Goal: Transaction & Acquisition: Purchase product/service

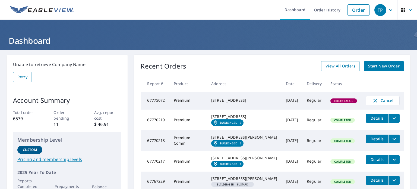
click at [377, 65] on span "Start New Order" at bounding box center [384, 66] width 32 height 7
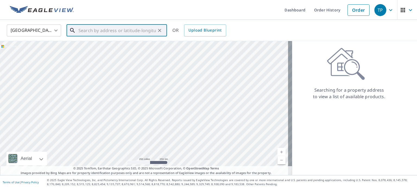
click at [136, 27] on input "text" at bounding box center [117, 30] width 77 height 15
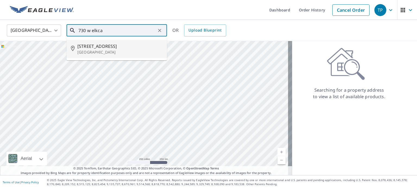
click at [120, 46] on span "[STREET_ADDRESS]" at bounding box center [119, 46] width 85 height 7
type input "[STREET_ADDRESS]"
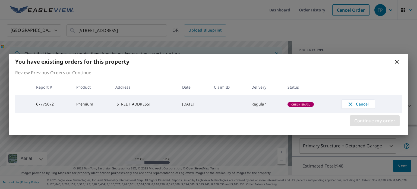
click at [363, 120] on span "Continue my order" at bounding box center [374, 121] width 41 height 8
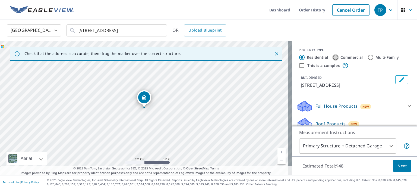
click at [332, 57] on input "Commercial" at bounding box center [335, 57] width 7 height 7
radio input "true"
type input "4"
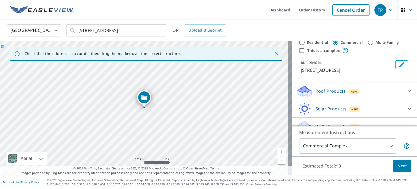
scroll to position [15, 0]
click at [299, 50] on input "This is a complex" at bounding box center [302, 50] width 7 height 7
checkbox input "true"
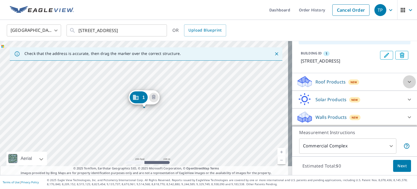
click at [403, 84] on div at bounding box center [409, 81] width 13 height 13
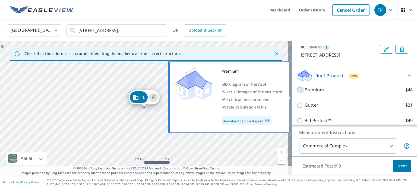
click at [297, 93] on input "Premium $48" at bounding box center [301, 89] width 8 height 7
checkbox input "true"
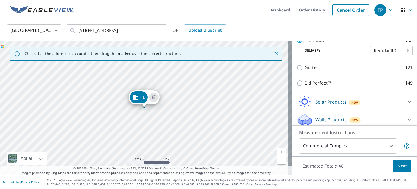
scroll to position [119, 0]
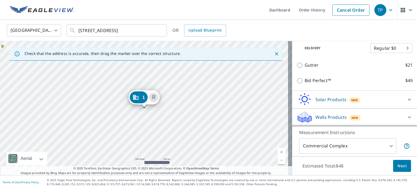
click at [389, 145] on body "TP TP Dashboard Order History Cancel Order [GEOGRAPHIC_DATA] [GEOGRAPHIC_DATA] …" at bounding box center [208, 94] width 417 height 189
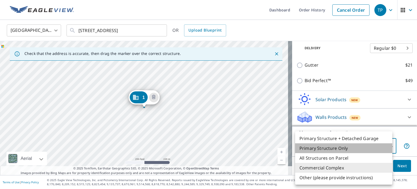
click at [352, 148] on li "Primary Structure Only" at bounding box center [343, 148] width 97 height 10
type input "2"
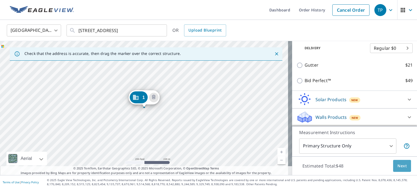
click at [400, 170] on button "Next" at bounding box center [402, 166] width 18 height 12
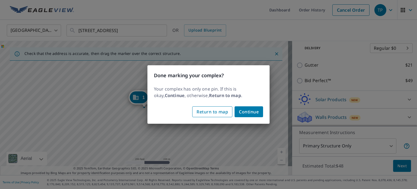
click at [224, 115] on button "Return to map" at bounding box center [212, 111] width 40 height 11
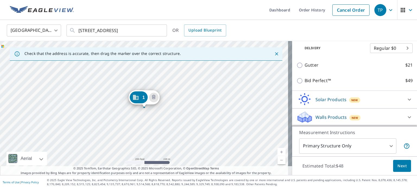
click at [278, 151] on link "Current Level 17, Zoom In" at bounding box center [282, 152] width 8 height 8
drag, startPoint x: 171, startPoint y: 78, endPoint x: 208, endPoint y: 177, distance: 106.2
click at [208, 177] on div "Dashboard Order History Cancel Order TP [GEOGRAPHIC_DATA] [GEOGRAPHIC_DATA] ​ […" at bounding box center [208, 94] width 417 height 189
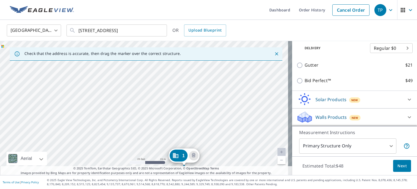
click at [211, 136] on div "1 [STREET_ADDRESS]" at bounding box center [146, 108] width 292 height 134
click at [176, 68] on div "1 [STREET_ADDRESS]" at bounding box center [146, 108] width 292 height 134
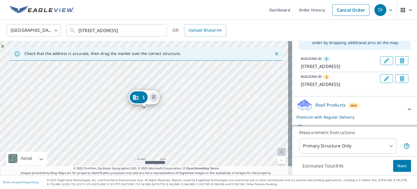
scroll to position [45, 0]
click at [326, 79] on span "2" at bounding box center [327, 76] width 2 height 5
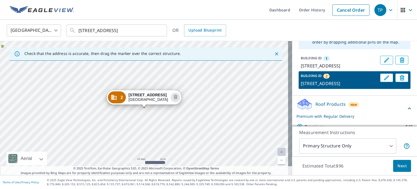
scroll to position [0, 0]
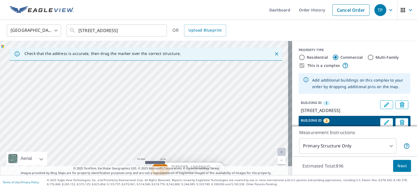
drag, startPoint x: 221, startPoint y: 90, endPoint x: 264, endPoint y: 162, distance: 84.2
click at [264, 162] on div "1 [STREET_ADDRESS] 2 [STREET_ADDRESS]" at bounding box center [146, 108] width 292 height 134
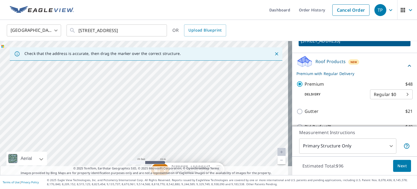
scroll to position [97, 0]
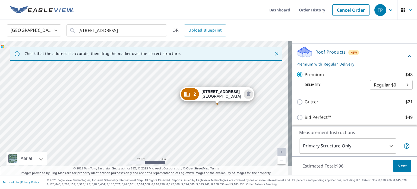
drag, startPoint x: 215, startPoint y: 120, endPoint x: 246, endPoint y: 31, distance: 93.5
click at [246, 31] on div "United States [GEOGRAPHIC_DATA] ​ [STREET_ADDRESS] ​ OR Upload Blueprint Check …" at bounding box center [208, 97] width 417 height 155
click at [246, 31] on div "[GEOGRAPHIC_DATA] [GEOGRAPHIC_DATA] ​ [STREET_ADDRESS] ​ OR Upload Blueprint" at bounding box center [207, 30] width 408 height 13
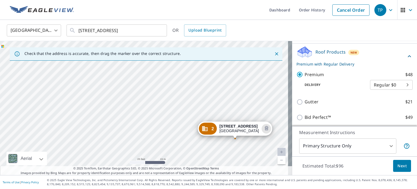
click at [263, 79] on div "1 [STREET_ADDRESS] 2 [STREET_ADDRESS]" at bounding box center [146, 108] width 292 height 134
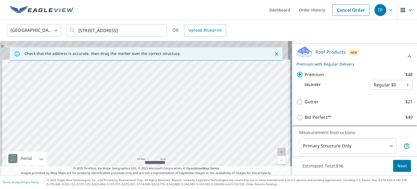
drag, startPoint x: 209, startPoint y: 67, endPoint x: 221, endPoint y: 136, distance: 69.4
click at [221, 136] on div "1 [STREET_ADDRESS] 2 [STREET_ADDRESS]" at bounding box center [146, 108] width 292 height 134
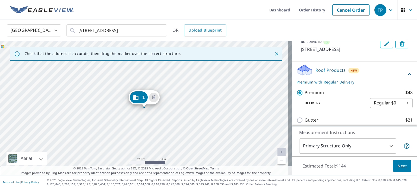
drag, startPoint x: 191, startPoint y: 90, endPoint x: 172, endPoint y: 109, distance: 27.3
click at [172, 109] on div "2 [STREET_ADDRESS] 3 [STREET_ADDRESS] 1 [STREET_ADDRESS]" at bounding box center [146, 108] width 292 height 134
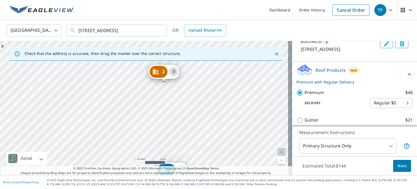
drag, startPoint x: 179, startPoint y: 93, endPoint x: 230, endPoint y: 199, distance: 117.6
click at [230, 189] on html "TP TP Dashboard Order History Cancel Order [GEOGRAPHIC_DATA] [GEOGRAPHIC_DATA] …" at bounding box center [208, 94] width 417 height 189
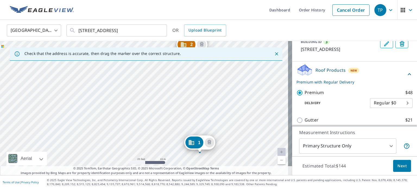
click at [234, 138] on div "2 [STREET_ADDRESS] 3 [STREET_ADDRESS] 1 [STREET_ADDRESS]" at bounding box center [146, 108] width 292 height 134
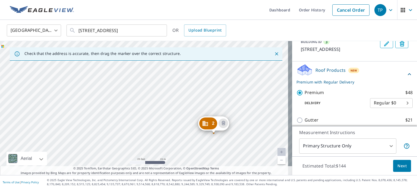
drag, startPoint x: 143, startPoint y: 78, endPoint x: 178, endPoint y: 194, distance: 121.6
click at [178, 189] on html "TP TP Dashboard Order History Cancel Order [GEOGRAPHIC_DATA] [GEOGRAPHIC_DATA] …" at bounding box center [208, 94] width 417 height 189
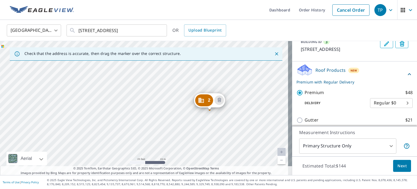
click at [161, 134] on div "2 [STREET_ADDRESS] 3 [STREET_ADDRESS] 1 [STREET_ADDRESS]" at bounding box center [146, 108] width 292 height 134
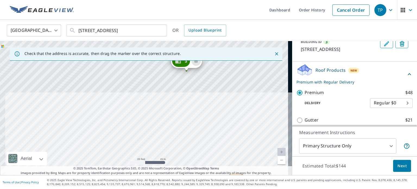
drag, startPoint x: 144, startPoint y: 66, endPoint x: 189, endPoint y: 157, distance: 101.7
click at [189, 157] on div "2 [STREET_ADDRESS] 3 [STREET_ADDRESS] 1 [STREET_ADDRESS]" at bounding box center [146, 108] width 292 height 134
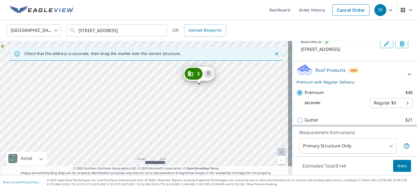
click at [189, 157] on div "2 [STREET_ADDRESS] 3 [STREET_ADDRESS] 1 [STREET_ADDRESS]" at bounding box center [146, 108] width 292 height 134
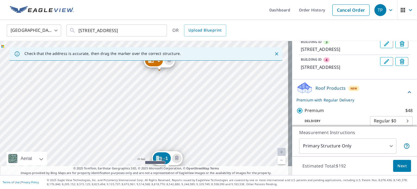
drag, startPoint x: 97, startPoint y: 104, endPoint x: 125, endPoint y: 172, distance: 73.2
click at [125, 172] on div "Check that the address is accurate, then drag the marker over the correct struc…" at bounding box center [146, 108] width 292 height 134
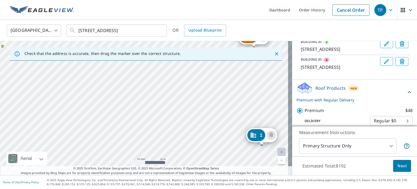
click at [215, 142] on div "2 [STREET_ADDRESS] 3 [STREET_ADDRESS] 4 [STREET_ADDRESS] 1 [STREET_ADDRESS]" at bounding box center [146, 108] width 292 height 134
click at [278, 161] on link "Current Level 20, Zoom Out" at bounding box center [282, 160] width 8 height 8
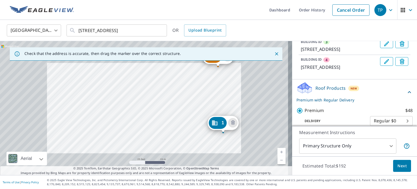
click at [278, 161] on link "Current Level 20, Zoom Out" at bounding box center [282, 160] width 8 height 8
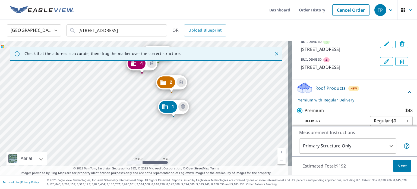
drag, startPoint x: 152, startPoint y: 70, endPoint x: 139, endPoint y: 62, distance: 15.2
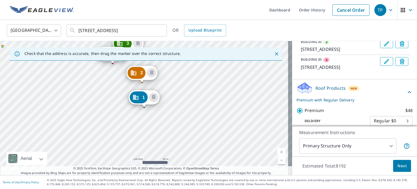
click at [123, 113] on div "2 [STREET_ADDRESS] 3 [STREET_ADDRESS] 4 [STREET_ADDRESS] 1 [STREET_ADDRESS]" at bounding box center [146, 108] width 292 height 134
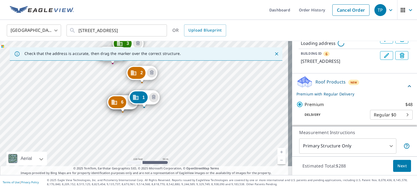
scroll to position [135, 0]
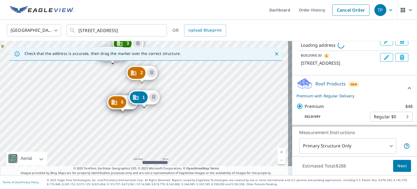
click at [399, 61] on span "Delete building 6" at bounding box center [402, 58] width 6 height 8
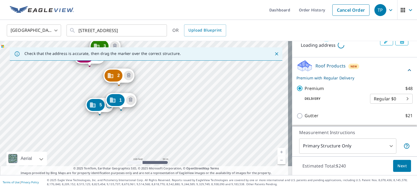
drag, startPoint x: 201, startPoint y: 79, endPoint x: 178, endPoint y: 82, distance: 23.2
click at [178, 82] on div "2 [STREET_ADDRESS] 3 [STREET_ADDRESS] 4 [STREET_ADDRESS] 5 Loading address [GEO…" at bounding box center [146, 108] width 292 height 134
click at [375, 148] on body "TP TP Dashboard Order History Cancel Order [GEOGRAPHIC_DATA] [GEOGRAPHIC_DATA] …" at bounding box center [208, 94] width 417 height 189
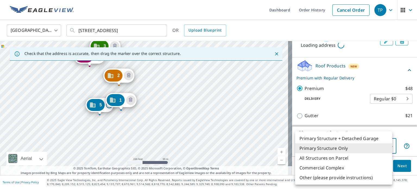
click at [326, 148] on li "Primary Structure Only" at bounding box center [343, 148] width 97 height 10
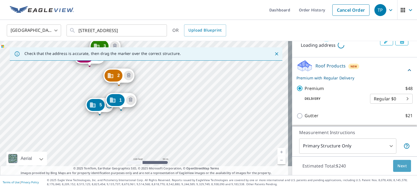
click at [398, 162] on span "Next" at bounding box center [402, 165] width 9 height 7
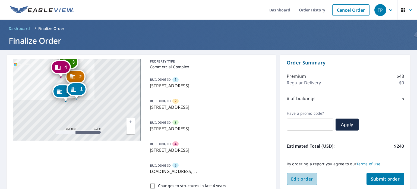
click at [308, 176] on span "Edit order" at bounding box center [302, 179] width 22 height 6
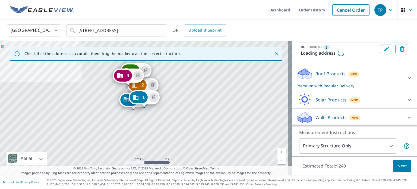
scroll to position [128, 0]
click at [400, 52] on icon "Delete building 5" at bounding box center [403, 49] width 7 height 7
click at [133, 111] on div "2 [STREET_ADDRESS] 3 [STREET_ADDRESS] 4 [STREET_ADDRESS] 1 [STREET_ADDRESS]" at bounding box center [146, 108] width 292 height 134
click at [133, 111] on div "2 [STREET_ADDRESS] 3 [STREET_ADDRESS] 4 [STREET_ADDRESS] 5 Loading address [GEO…" at bounding box center [146, 108] width 292 height 134
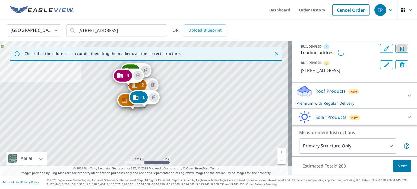
click at [400, 52] on icon "Delete building 5" at bounding box center [403, 49] width 7 height 7
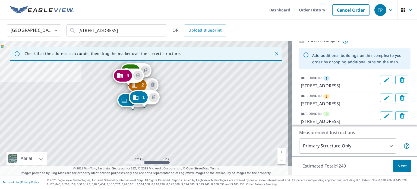
scroll to position [23, 0]
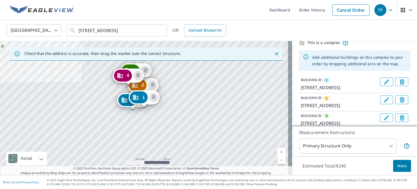
click at [398, 166] on span "Next" at bounding box center [402, 165] width 9 height 7
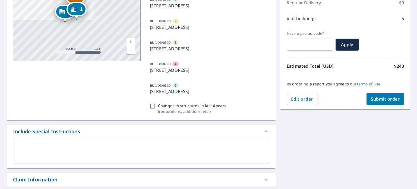
scroll to position [80, 0]
click at [380, 98] on span "Submit order" at bounding box center [385, 99] width 29 height 6
checkbox input "true"
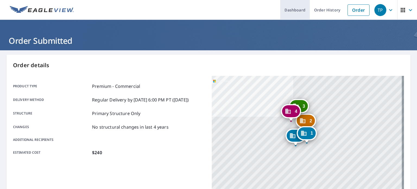
click at [297, 13] on link "Dashboard" at bounding box center [295, 10] width 30 height 20
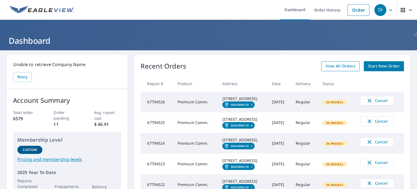
click at [335, 69] on span "View All Orders" at bounding box center [341, 66] width 30 height 7
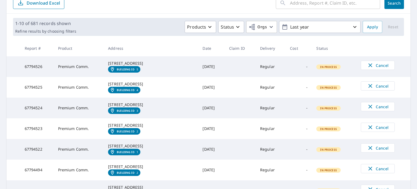
scroll to position [63, 0]
